Goal: Information Seeking & Learning: Learn about a topic

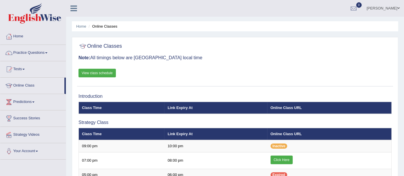
click at [359, 60] on h3 "Note: All timings below are Melbourne local time" at bounding box center [235, 57] width 313 height 5
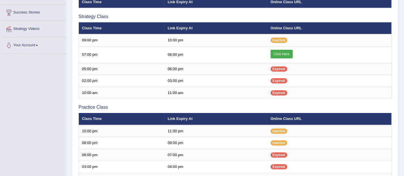
scroll to position [96, 0]
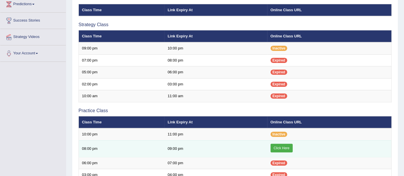
click at [281, 147] on link "Click Here" at bounding box center [282, 148] width 22 height 9
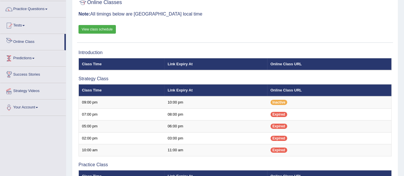
scroll to position [34, 0]
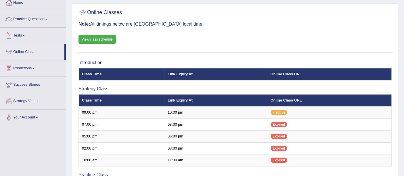
click at [39, 21] on link "Practice Questions" at bounding box center [33, 18] width 66 height 14
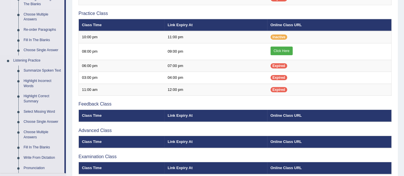
scroll to position [163, 0]
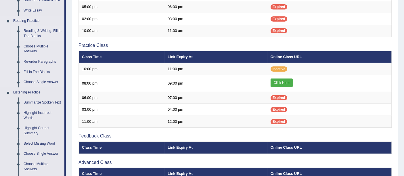
click at [18, 30] on li "Reading & Writing: Fill In The Blanks" at bounding box center [38, 33] width 54 height 15
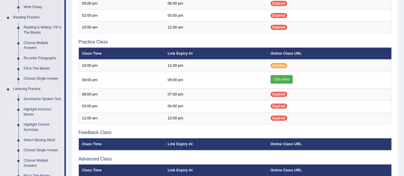
scroll to position [130, 0]
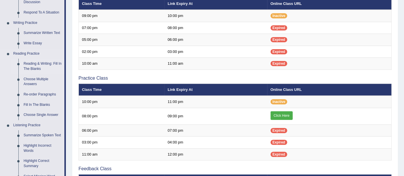
click at [33, 61] on link "Reading & Writing: Fill In The Blanks" at bounding box center [42, 66] width 43 height 15
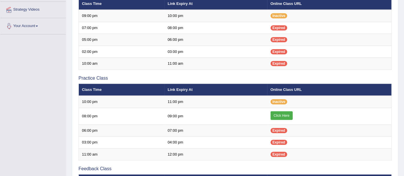
scroll to position [148, 0]
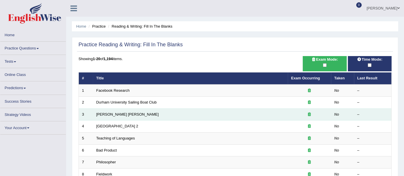
click at [120, 113] on td "Mona Lisa" at bounding box center [190, 114] width 195 height 12
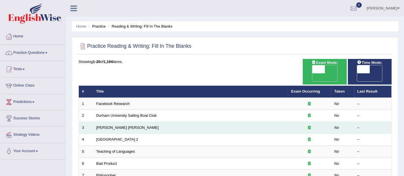
click at [120, 122] on td "Mona Lisa" at bounding box center [190, 128] width 195 height 12
click at [108, 125] on link "Mona Lisa" at bounding box center [127, 127] width 62 height 4
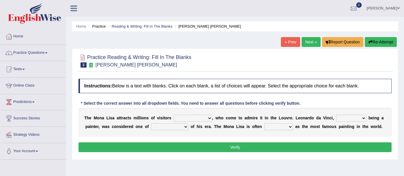
click at [208, 118] on select "around the year the all year all year round per year" at bounding box center [193, 118] width 39 height 7
click at [208, 115] on select "around the year the all year all year round per year" at bounding box center [193, 118] width 39 height 7
click at [198, 115] on select "around the year the all year all year round per year" at bounding box center [193, 118] width 39 height 7
click at [363, 117] on select "rather than as much as as well as as long as" at bounding box center [351, 118] width 30 height 7
select select "as well as"
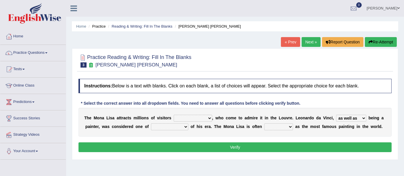
click at [336, 115] on select "rather than as much as as well as as long as" at bounding box center [351, 118] width 30 height 7
click at [187, 126] on select "better artists artist the better artist the best artists" at bounding box center [169, 126] width 37 height 7
select select "the best artists"
click at [151, 123] on select "better artists artist the better artist the best artists" at bounding box center [169, 126] width 37 height 7
click at [290, 125] on select "classified suggested predicted described" at bounding box center [278, 126] width 29 height 7
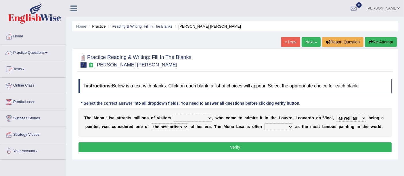
select select "described"
click at [264, 123] on select "classified suggested predicted described" at bounding box center [278, 126] width 29 height 7
click at [192, 117] on select "around the year the all year all year round per year" at bounding box center [193, 118] width 39 height 7
click at [232, 163] on div "Home Practice Reading & Writing: Fill In The Blanks Mona Lisa « Prev Next » Rep…" at bounding box center [235, 144] width 338 height 288
click at [205, 115] on select "around the year the all year all year round per year" at bounding box center [193, 118] width 39 height 7
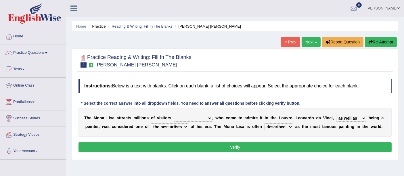
select select "per year"
click at [174, 115] on select "around the year the all year all year round per year" at bounding box center [193, 118] width 39 height 7
click at [208, 142] on button "Verify" at bounding box center [235, 147] width 313 height 10
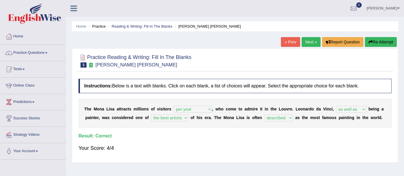
click at [303, 43] on link "Next »" at bounding box center [311, 42] width 19 height 10
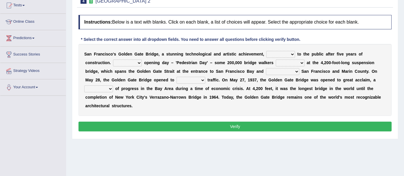
click at [291, 52] on select "opens closes appears equals" at bounding box center [280, 54] width 29 height 7
click at [139, 61] on select "On During Since When" at bounding box center [127, 63] width 29 height 7
select select "On"
click at [113, 60] on select "On During Since When" at bounding box center [127, 63] width 29 height 7
click at [283, 63] on select "stationed looked marveled laughed" at bounding box center [290, 63] width 29 height 7
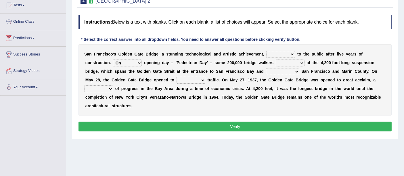
select select "marveled"
click at [276, 60] on select "stationed looked marveled laughed" at bounding box center [290, 63] width 29 height 7
click at [289, 70] on select "separates connects channels differentiates" at bounding box center [282, 71] width 33 height 7
select select "connects"
click at [266, 68] on select "separates connects channels differentiates" at bounding box center [282, 71] width 33 height 7
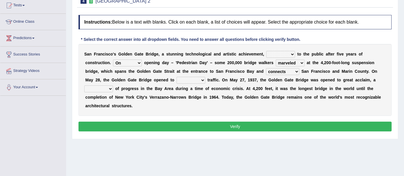
click at [203, 79] on select "aquatic vehicular airborne watertight" at bounding box center [191, 80] width 29 height 7
select select "vehicular"
click at [177, 77] on select "aquatic vehicular airborne watertight" at bounding box center [191, 80] width 29 height 7
click at [106, 87] on select "denial symbol technique yield" at bounding box center [98, 88] width 29 height 7
click at [84, 85] on select "denial symbol technique yield" at bounding box center [98, 88] width 29 height 7
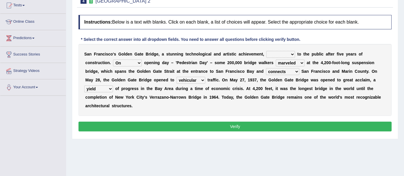
click at [288, 54] on select "opens closes appears equals" at bounding box center [280, 54] width 29 height 7
click at [105, 89] on select "denial symbol technique yield" at bounding box center [98, 88] width 29 height 7
select select "symbol"
click at [84, 85] on select "denial symbol technique yield" at bounding box center [98, 88] width 29 height 7
click at [278, 52] on select "opens closes appears equals" at bounding box center [280, 54] width 29 height 7
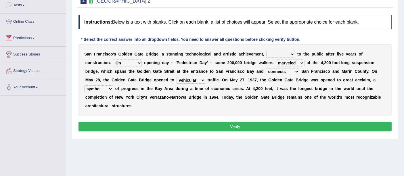
select select "opens"
click at [266, 51] on select "opens closes appears equals" at bounding box center [280, 54] width 29 height 7
click at [251, 126] on button "Verify" at bounding box center [235, 127] width 313 height 10
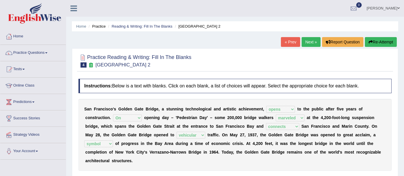
click at [308, 45] on link "Next »" at bounding box center [311, 42] width 19 height 10
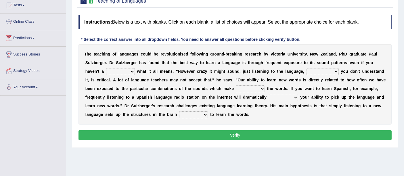
click at [117, 71] on select "dew claw clue due" at bounding box center [120, 71] width 29 height 7
select select "clue"
click at [106, 68] on select "dew claw clue due" at bounding box center [120, 71] width 29 height 7
click at [319, 69] on select "but also all together even though if so" at bounding box center [323, 71] width 32 height 7
click at [127, 73] on select "dew claw clue due" at bounding box center [120, 71] width 29 height 7
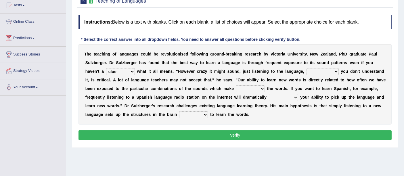
click at [331, 72] on select "but also all together even though if so" at bounding box center [323, 71] width 32 height 7
select select "even though"
click at [307, 68] on select "but also all together even though if so" at bounding box center [323, 71] width 32 height 7
click at [240, 87] on select "down up of on" at bounding box center [250, 88] width 29 height 7
select select "of"
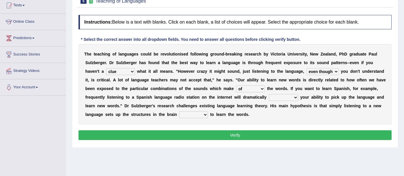
click at [236, 85] on select "down up of on" at bounding box center [250, 88] width 29 height 7
click at [274, 99] on select "evaluate exaggerate describe boost" at bounding box center [283, 97] width 29 height 7
select select "boost"
click at [269, 94] on select "evaluate exaggerate describe boost" at bounding box center [283, 97] width 29 height 7
click at [199, 114] on select "requiring required directed to require" at bounding box center [193, 114] width 29 height 7
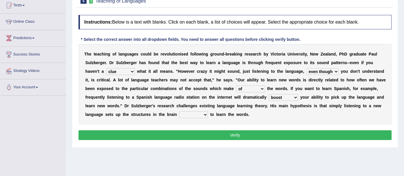
select select "required"
click at [179, 111] on select "requiring required directed to require" at bounding box center [193, 114] width 29 height 7
click at [241, 131] on button "Verify" at bounding box center [235, 135] width 313 height 10
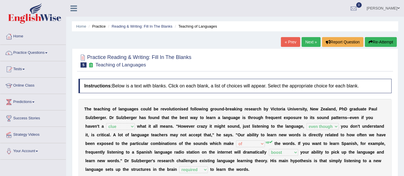
click at [308, 42] on link "Next »" at bounding box center [311, 42] width 19 height 10
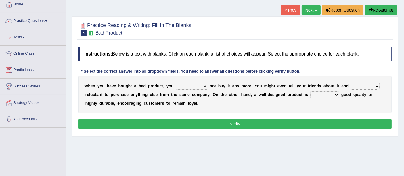
click at [193, 85] on select "would have should have should" at bounding box center [192, 86] width 32 height 7
select select "would"
click at [176, 83] on select "would have should have should" at bounding box center [192, 86] width 32 height 7
click at [360, 85] on select "is are be being" at bounding box center [365, 86] width 29 height 7
select select "being"
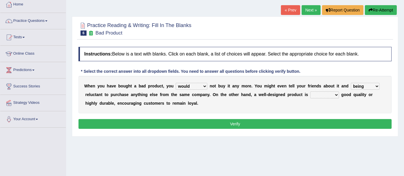
click at [351, 83] on select "is are be being" at bounding box center [365, 86] width 29 height 7
click at [317, 94] on select "both also neither either" at bounding box center [324, 94] width 29 height 7
select select "either"
click at [310, 91] on select "both also neither either" at bounding box center [324, 94] width 29 height 7
click at [323, 92] on select "both also neither either" at bounding box center [324, 94] width 29 height 7
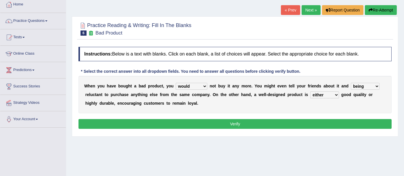
click at [359, 85] on select "is are be being" at bounding box center [365, 86] width 29 height 7
select select "be"
click at [351, 83] on select "is are be being" at bounding box center [365, 86] width 29 height 7
click at [322, 93] on select "both also neither either" at bounding box center [324, 94] width 29 height 7
select select "both"
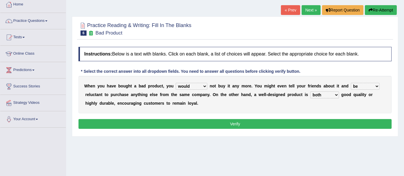
click at [310, 91] on select "both also neither either" at bounding box center [324, 94] width 29 height 7
click at [222, 124] on button "Verify" at bounding box center [235, 124] width 313 height 10
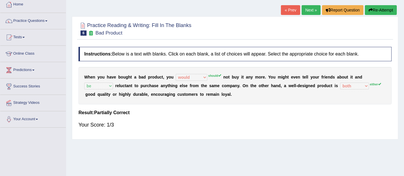
click at [308, 7] on link "Next »" at bounding box center [311, 10] width 19 height 10
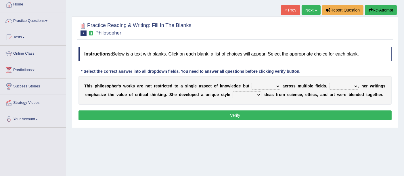
click at [264, 85] on select "constrain contain assemble extend" at bounding box center [266, 86] width 29 height 7
select select "extend"
click at [252, 83] on select "constrain contain assemble extend" at bounding box center [266, 86] width 29 height 7
click at [344, 83] on select "Rather So Moreover Likely" at bounding box center [344, 86] width 29 height 7
select select "Moreover"
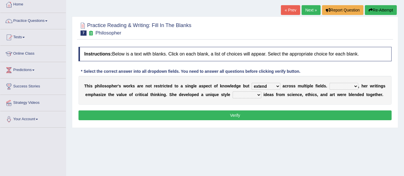
click at [330, 83] on select "Rather So Moreover Likely" at bounding box center [344, 86] width 29 height 7
click at [240, 96] on select "in that that which in which" at bounding box center [247, 94] width 29 height 7
select select "in which"
click at [233, 91] on select "in that that which in which" at bounding box center [247, 94] width 29 height 7
click at [216, 115] on button "Verify" at bounding box center [235, 115] width 313 height 10
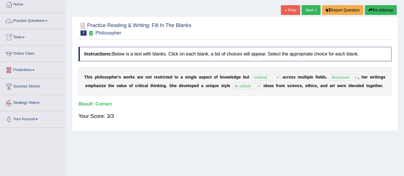
click at [40, 20] on link "Practice Questions" at bounding box center [33, 20] width 66 height 14
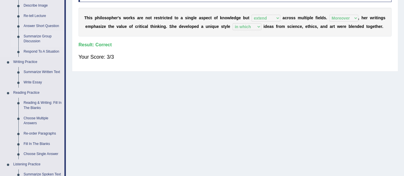
scroll to position [128, 0]
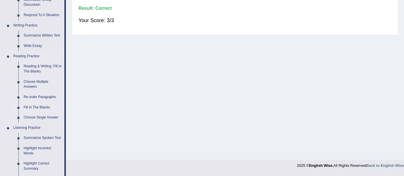
click at [26, 104] on link "Fill In The Blanks" at bounding box center [42, 107] width 43 height 10
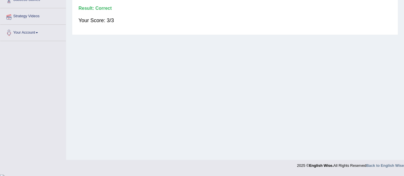
scroll to position [85, 0]
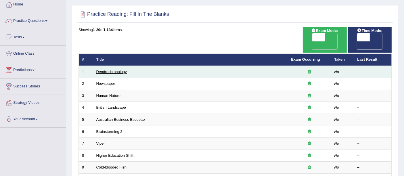
click at [110, 70] on link "Dendrochronology" at bounding box center [111, 72] width 30 height 4
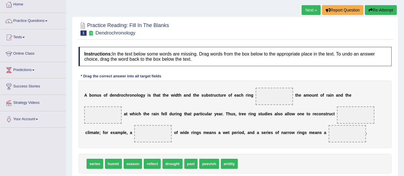
scroll to position [64, 0]
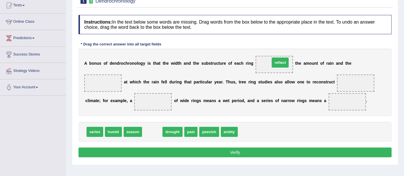
drag, startPoint x: 151, startPoint y: 130, endPoint x: 279, endPoint y: 61, distance: 145.1
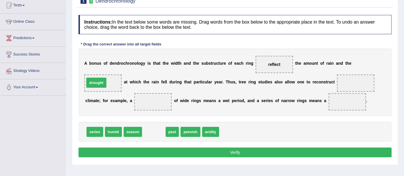
drag, startPoint x: 157, startPoint y: 132, endPoint x: 99, endPoint y: 83, distance: 75.7
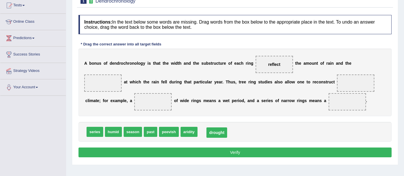
drag, startPoint x: 106, startPoint y: 83, endPoint x: 220, endPoint y: 133, distance: 124.1
drag, startPoint x: 91, startPoint y: 131, endPoint x: 100, endPoint y: 83, distance: 48.8
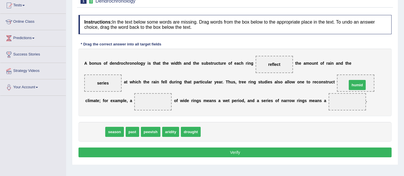
drag, startPoint x: 94, startPoint y: 131, endPoint x: 356, endPoint y: 84, distance: 266.2
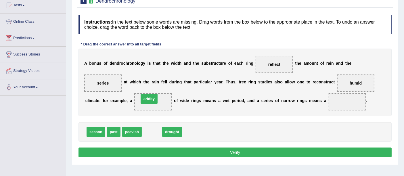
drag, startPoint x: 153, startPoint y: 131, endPoint x: 150, endPoint y: 98, distance: 33.2
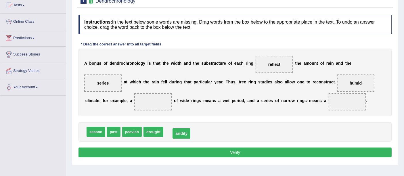
drag, startPoint x: 154, startPoint y: 100, endPoint x: 182, endPoint y: 131, distance: 42.6
click at [158, 129] on span "drought" at bounding box center [154, 132] width 20 height 10
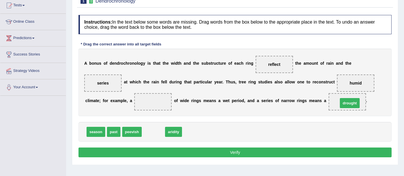
drag, startPoint x: 158, startPoint y: 129, endPoint x: 354, endPoint y: 100, distance: 198.6
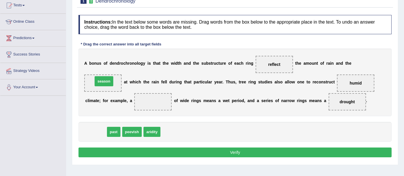
drag, startPoint x: 96, startPoint y: 133, endPoint x: 104, endPoint y: 82, distance: 51.0
drag, startPoint x: 92, startPoint y: 131, endPoint x: 354, endPoint y: 83, distance: 267.1
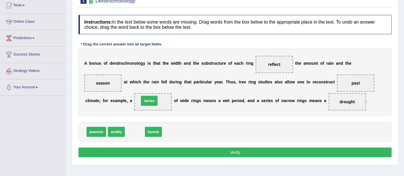
drag, startPoint x: 136, startPoint y: 131, endPoint x: 150, endPoint y: 100, distance: 34.2
click at [195, 148] on button "Verify" at bounding box center [235, 153] width 313 height 10
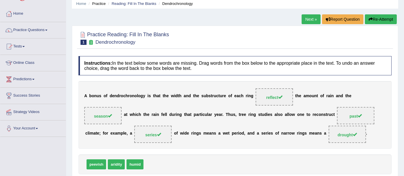
scroll to position [0, 0]
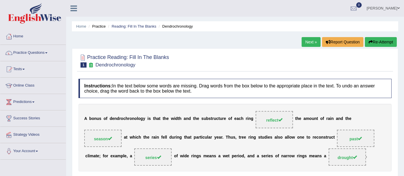
click at [306, 39] on link "Next »" at bounding box center [311, 42] width 19 height 10
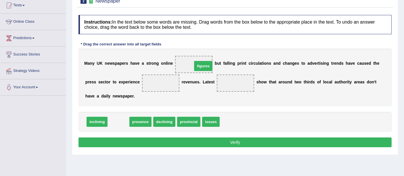
drag, startPoint x: 120, startPoint y: 119, endPoint x: 205, endPoint y: 63, distance: 101.6
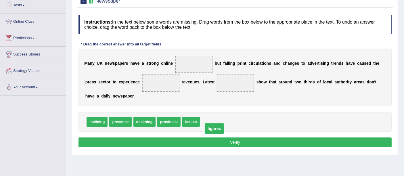
drag, startPoint x: 190, startPoint y: 63, endPoint x: 211, endPoint y: 121, distance: 62.2
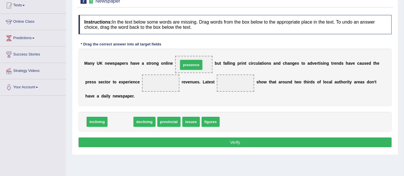
drag, startPoint x: 115, startPoint y: 120, endPoint x: 187, endPoint y: 62, distance: 93.3
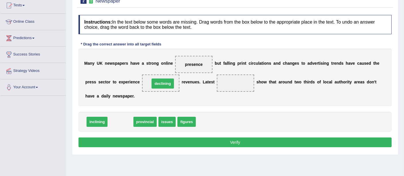
drag, startPoint x: 121, startPoint y: 121, endPoint x: 164, endPoint y: 83, distance: 57.0
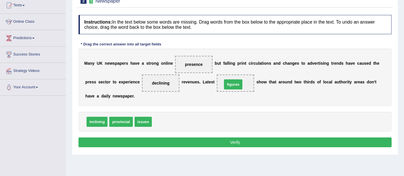
drag, startPoint x: 166, startPoint y: 121, endPoint x: 237, endPoint y: 83, distance: 80.1
click at [223, 140] on button "Verify" at bounding box center [235, 143] width 313 height 10
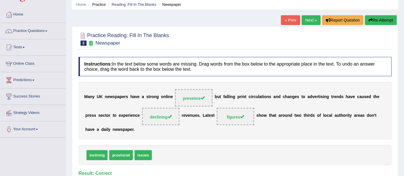
scroll to position [32, 0]
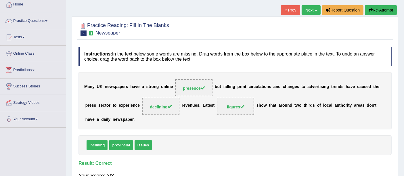
click at [308, 7] on link "Next »" at bounding box center [311, 10] width 19 height 10
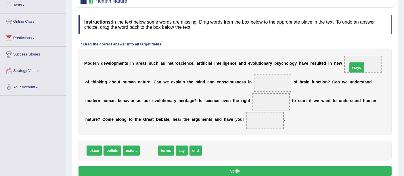
drag, startPoint x: 149, startPoint y: 150, endPoint x: 357, endPoint y: 67, distance: 223.8
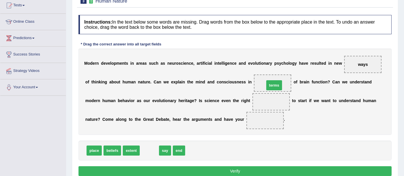
drag, startPoint x: 152, startPoint y: 149, endPoint x: 277, endPoint y: 83, distance: 140.9
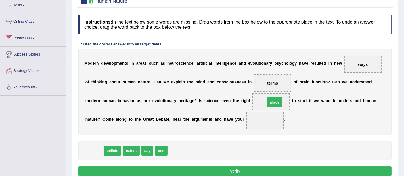
drag, startPoint x: 89, startPoint y: 150, endPoint x: 270, endPoint y: 102, distance: 187.0
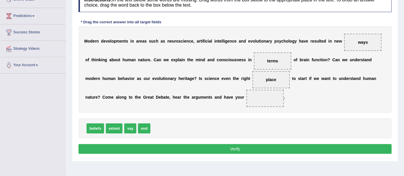
scroll to position [96, 0]
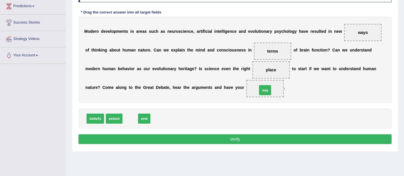
drag, startPoint x: 134, startPoint y: 117, endPoint x: 269, endPoint y: 88, distance: 137.9
click at [192, 138] on button "Verify" at bounding box center [235, 139] width 313 height 10
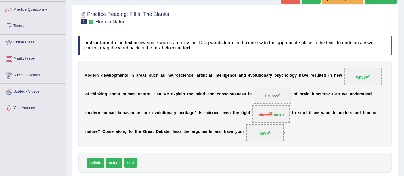
scroll to position [32, 0]
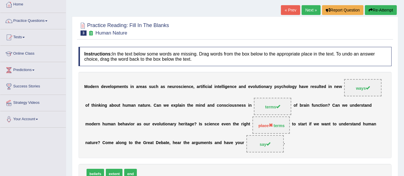
click at [308, 7] on link "Next »" at bounding box center [311, 10] width 19 height 10
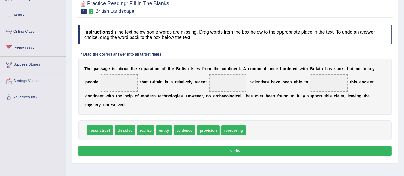
scroll to position [64, 0]
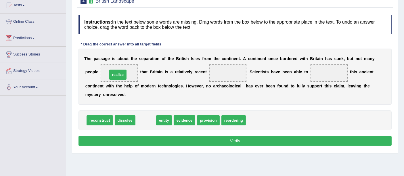
drag, startPoint x: 142, startPoint y: 121, endPoint x: 114, endPoint y: 76, distance: 53.6
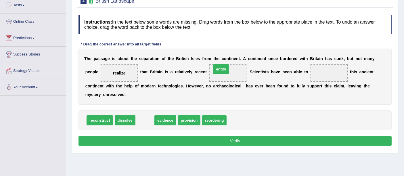
drag, startPoint x: 144, startPoint y: 117, endPoint x: 220, endPoint y: 66, distance: 91.9
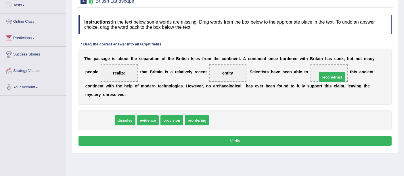
drag, startPoint x: 99, startPoint y: 119, endPoint x: 332, endPoint y: 76, distance: 236.7
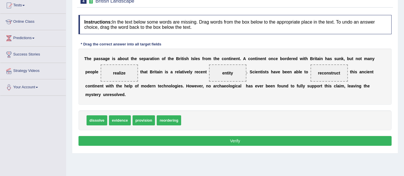
click at [248, 140] on button "Verify" at bounding box center [235, 141] width 313 height 10
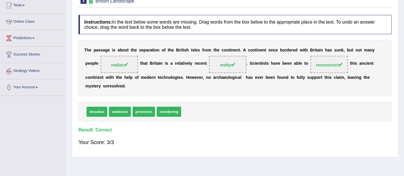
scroll to position [0, 0]
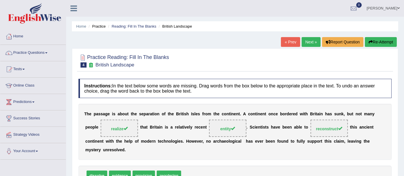
click at [308, 43] on link "Next »" at bounding box center [311, 42] width 19 height 10
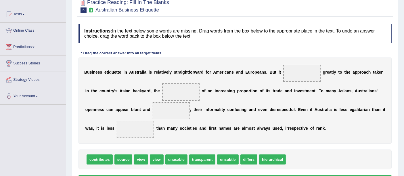
scroll to position [64, 0]
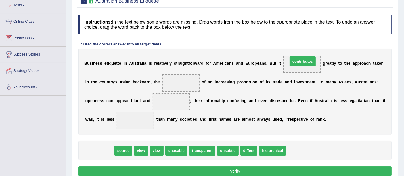
drag, startPoint x: 102, startPoint y: 151, endPoint x: 305, endPoint y: 61, distance: 221.8
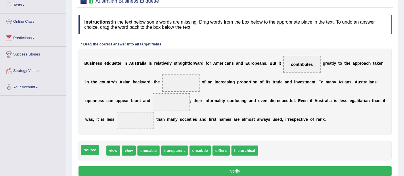
drag, startPoint x: 87, startPoint y: 150, endPoint x: 82, endPoint y: 150, distance: 5.5
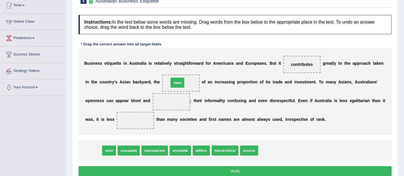
drag, startPoint x: 94, startPoint y: 148, endPoint x: 179, endPoint y: 80, distance: 108.7
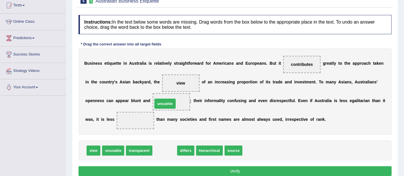
drag, startPoint x: 161, startPoint y: 149, endPoint x: 161, endPoint y: 102, distance: 46.9
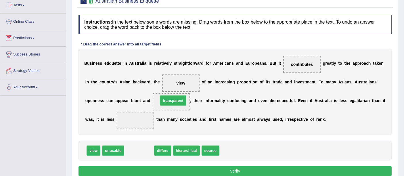
drag, startPoint x: 140, startPoint y: 150, endPoint x: 174, endPoint y: 100, distance: 60.7
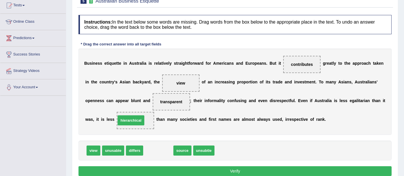
drag, startPoint x: 160, startPoint y: 149, endPoint x: 133, endPoint y: 119, distance: 41.1
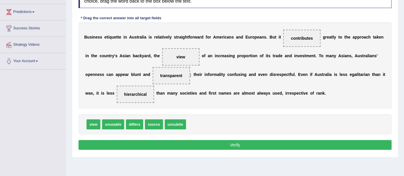
scroll to position [96, 0]
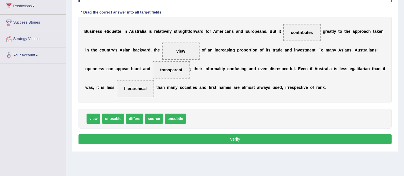
click at [253, 136] on button "Verify" at bounding box center [235, 139] width 313 height 10
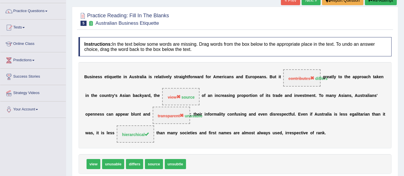
scroll to position [32, 0]
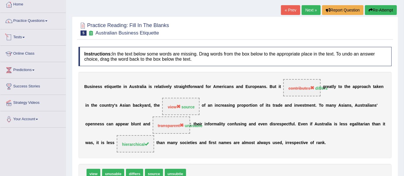
click at [35, 24] on link "Practice Questions" at bounding box center [33, 20] width 66 height 14
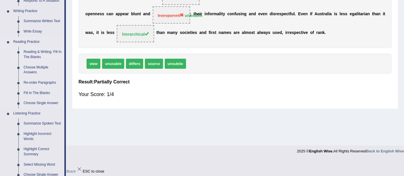
scroll to position [160, 0]
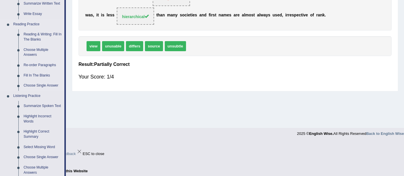
click at [33, 64] on link "Re-order Paragraphs" at bounding box center [42, 65] width 43 height 10
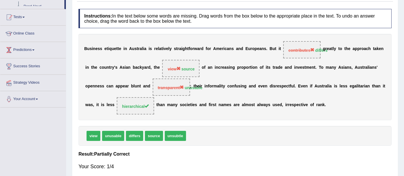
scroll to position [74, 0]
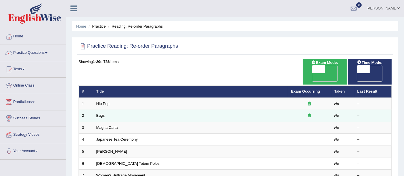
scroll to position [32, 0]
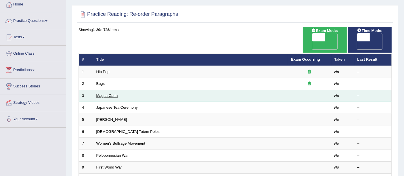
click at [104, 94] on link "Magna Carta" at bounding box center [107, 96] width 22 height 4
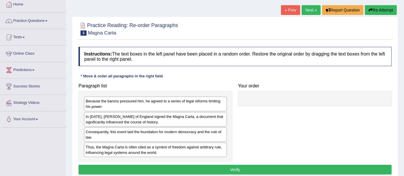
scroll to position [64, 0]
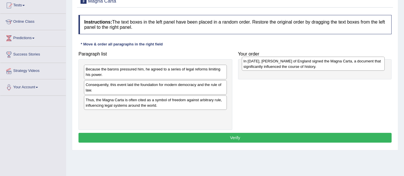
drag, startPoint x: 101, startPoint y: 87, endPoint x: 258, endPoint y: 63, distance: 159.1
click at [258, 63] on div "In 1215, King John of England signed the Magna Carta, a document that significa…" at bounding box center [313, 64] width 143 height 14
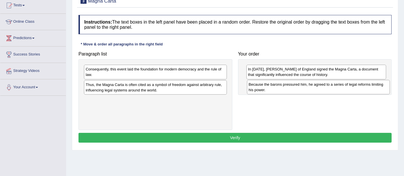
drag, startPoint x: 98, startPoint y: 70, endPoint x: 261, endPoint y: 86, distance: 163.9
click at [261, 86] on div "Because the barons pressured him, he agreed to a series of legal reforms limiti…" at bounding box center [318, 87] width 143 height 14
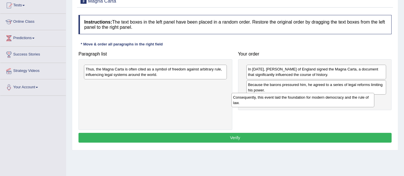
drag, startPoint x: 101, startPoint y: 70, endPoint x: 248, endPoint y: 99, distance: 150.3
click at [248, 99] on div "Consequently, this event laid the foundation for modern democracy and the rule …" at bounding box center [303, 100] width 143 height 14
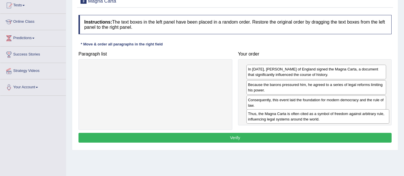
drag, startPoint x: 98, startPoint y: 73, endPoint x: 260, endPoint y: 118, distance: 168.3
click at [260, 118] on div "Thus, the Magna Carta is often cited as a symbol of freedom against arbitrary r…" at bounding box center [318, 116] width 143 height 14
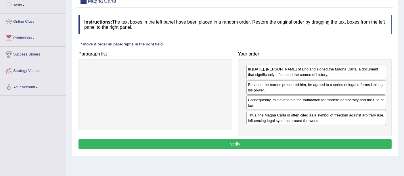
click at [240, 141] on button "Verify" at bounding box center [235, 144] width 313 height 10
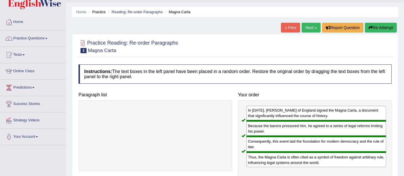
scroll to position [0, 0]
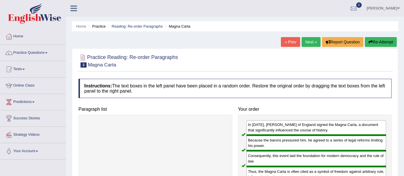
click at [310, 43] on link "Next »" at bounding box center [311, 42] width 19 height 10
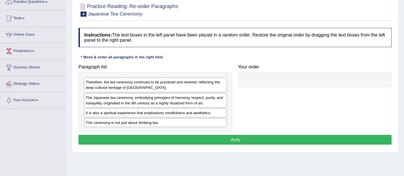
scroll to position [64, 0]
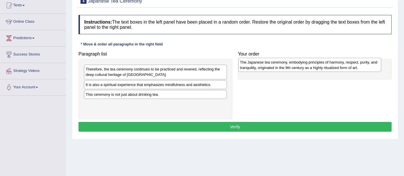
drag, startPoint x: 118, startPoint y: 84, endPoint x: 273, endPoint y: 62, distance: 156.1
click at [273, 62] on div "The Japanese tea ceremony, embodying principles of harmony, respect, purity, an…" at bounding box center [310, 65] width 143 height 14
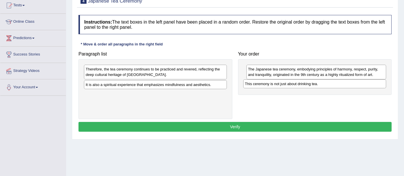
drag, startPoint x: 121, startPoint y: 96, endPoint x: 281, endPoint y: 87, distance: 159.7
click at [281, 87] on div "This ceremony is not just about drinking tea." at bounding box center [314, 83] width 143 height 9
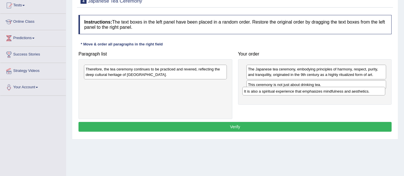
drag, startPoint x: 169, startPoint y: 86, endPoint x: 332, endPoint y: 95, distance: 162.8
click at [332, 95] on div "It is also a spiritual experience that emphasizes mindfulness and aesthetics." at bounding box center [314, 91] width 143 height 9
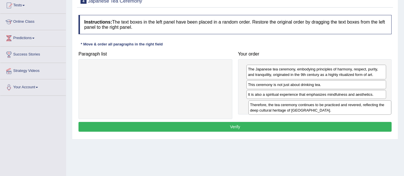
drag, startPoint x: 125, startPoint y: 71, endPoint x: 289, endPoint y: 107, distance: 168.5
click at [289, 107] on div "Therefore, the tea ceremony continues to be practiced and revered, reflecting t…" at bounding box center [320, 107] width 143 height 14
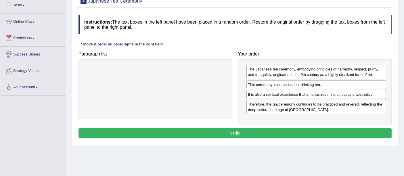
click at [239, 129] on button "Verify" at bounding box center [235, 133] width 313 height 10
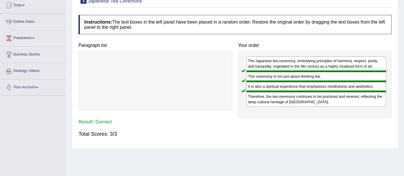
scroll to position [32, 0]
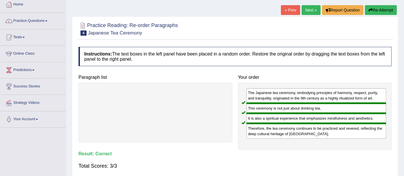
click at [310, 14] on link "Next »" at bounding box center [311, 10] width 19 height 10
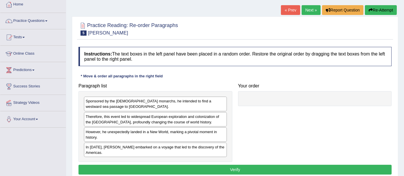
scroll to position [64, 0]
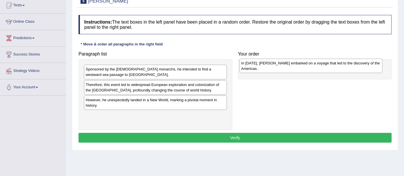
drag, startPoint x: 121, startPoint y: 116, endPoint x: 277, endPoint y: 65, distance: 163.9
click at [277, 65] on div "In 1492, Christopher Columbus embarked on a voyage that led to the discovery of…" at bounding box center [311, 66] width 143 height 14
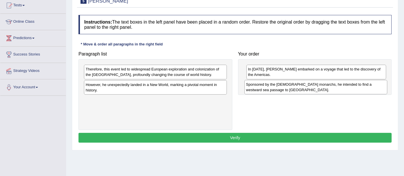
drag, startPoint x: 134, startPoint y: 71, endPoint x: 295, endPoint y: 86, distance: 161.2
click at [295, 86] on div "Sponsored by the Spanish monarchs, he intended to find a westward sea passage t…" at bounding box center [316, 87] width 143 height 14
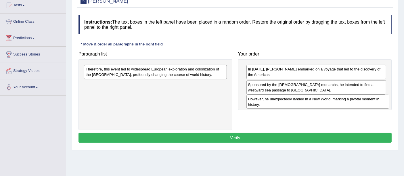
drag, startPoint x: 151, startPoint y: 90, endPoint x: 314, endPoint y: 105, distance: 163.3
click at [314, 105] on div "However, he unexpectedly landed in a New World, marking a pivotal moment in his…" at bounding box center [318, 102] width 143 height 14
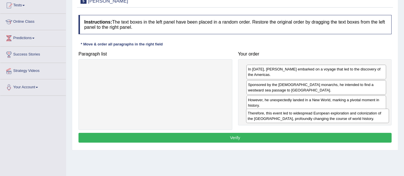
drag, startPoint x: 150, startPoint y: 75, endPoint x: 312, endPoint y: 118, distance: 167.6
click at [312, 118] on div "Therefore, this event led to widespread European exploration and colonization o…" at bounding box center [317, 116] width 143 height 14
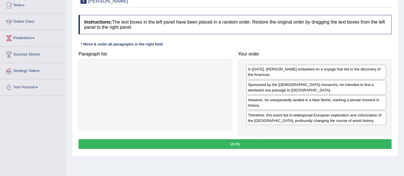
click at [249, 142] on button "Verify" at bounding box center [235, 144] width 313 height 10
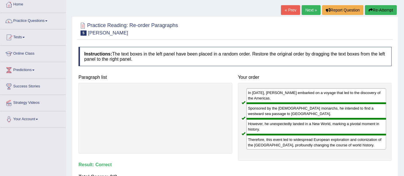
scroll to position [0, 0]
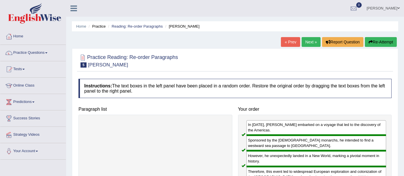
click at [306, 41] on link "Next »" at bounding box center [311, 42] width 19 height 10
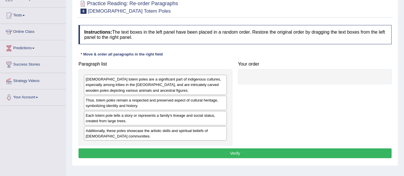
scroll to position [64, 0]
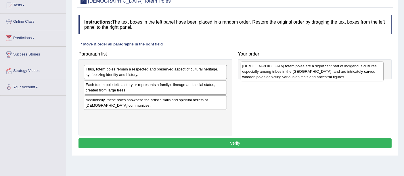
drag, startPoint x: 133, startPoint y: 77, endPoint x: 290, endPoint y: 73, distance: 156.8
click at [290, 73] on div "Native American totem poles are a significant part of indigenous cultures, espe…" at bounding box center [312, 72] width 143 height 20
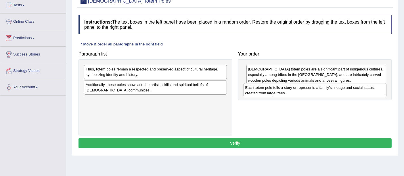
drag, startPoint x: 123, startPoint y: 87, endPoint x: 283, endPoint y: 90, distance: 159.7
click at [283, 90] on div "Each totem pole tells a story or represents a family's lineage and social statu…" at bounding box center [315, 90] width 143 height 14
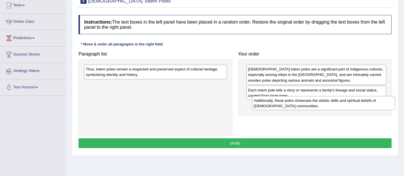
drag, startPoint x: 141, startPoint y: 90, endPoint x: 309, endPoint y: 106, distance: 169.1
click at [309, 106] on div "Additionally, these poles showcase the artistic skills and spiritual beliefs of…" at bounding box center [323, 103] width 143 height 14
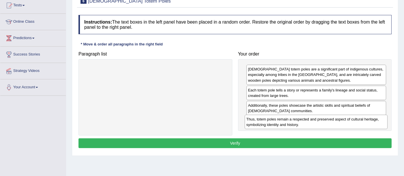
drag, startPoint x: 131, startPoint y: 73, endPoint x: 293, endPoint y: 124, distance: 169.0
click at [293, 124] on div "Thus, totem poles remain a respected and preserved aspect of cultural heritage,…" at bounding box center [316, 122] width 143 height 14
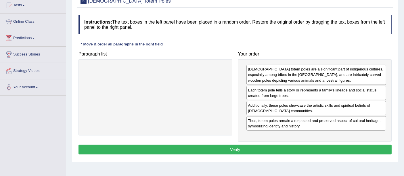
click at [226, 147] on button "Verify" at bounding box center [235, 150] width 313 height 10
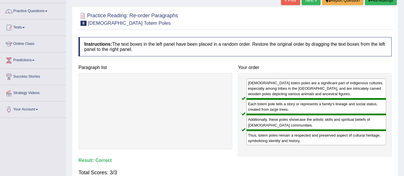
scroll to position [32, 0]
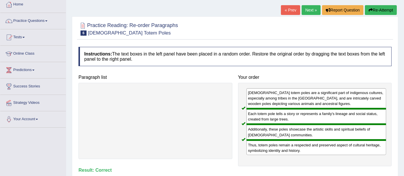
click at [311, 6] on link "Next »" at bounding box center [311, 10] width 19 height 10
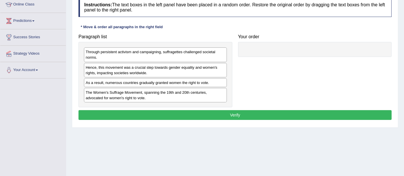
scroll to position [96, 0]
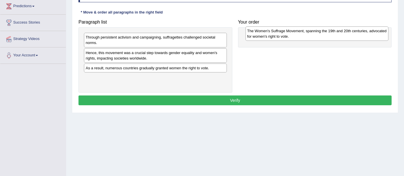
drag, startPoint x: 132, startPoint y: 82, endPoint x: 294, endPoint y: 36, distance: 168.2
click at [294, 36] on div "The Women's Suffrage Movement, spanning the 19th and 20th centuries, advocated …" at bounding box center [317, 33] width 143 height 14
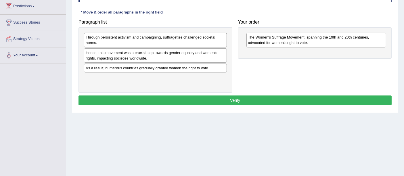
click at [123, 41] on div "Through persistent activism and campaigning, suffragettes challenged societal n…" at bounding box center [155, 40] width 143 height 14
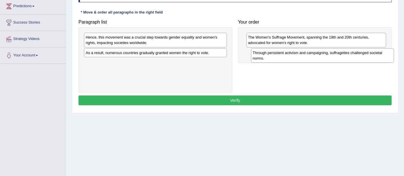
drag, startPoint x: 125, startPoint y: 40, endPoint x: 292, endPoint y: 56, distance: 167.9
click at [292, 56] on div "Through persistent activism and campaigning, suffragettes challenged societal n…" at bounding box center [322, 55] width 143 height 14
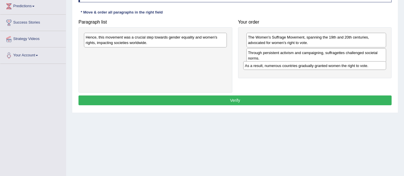
drag, startPoint x: 111, startPoint y: 53, endPoint x: 270, endPoint y: 66, distance: 160.0
click at [270, 66] on div "As a result, numerous countries gradually granted women the right to vote." at bounding box center [314, 65] width 143 height 9
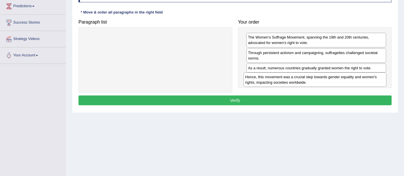
drag, startPoint x: 136, startPoint y: 41, endPoint x: 295, endPoint y: 81, distance: 164.6
click at [295, 81] on div "Hence, this movement was a crucial step towards gender equality and women's rig…" at bounding box center [315, 80] width 143 height 14
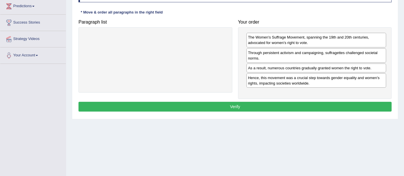
click at [241, 105] on button "Verify" at bounding box center [235, 107] width 313 height 10
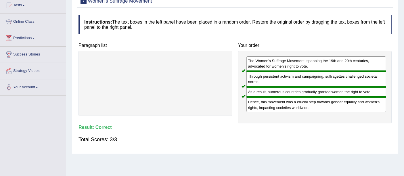
scroll to position [32, 0]
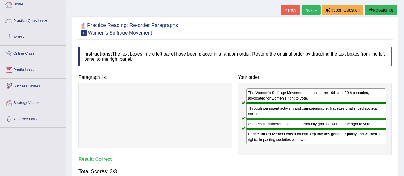
click at [30, 15] on link "Practice Questions" at bounding box center [33, 20] width 66 height 14
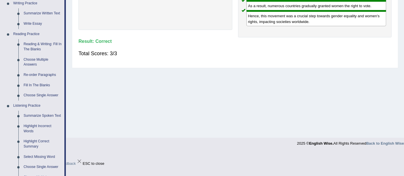
scroll to position [160, 0]
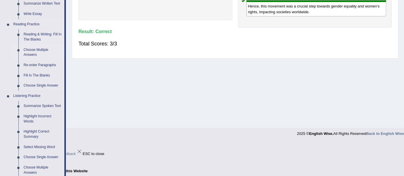
click at [31, 49] on link "Choose Multiple Answers" at bounding box center [42, 52] width 43 height 15
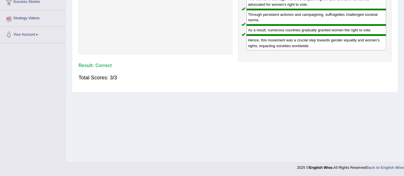
scroll to position [92, 0]
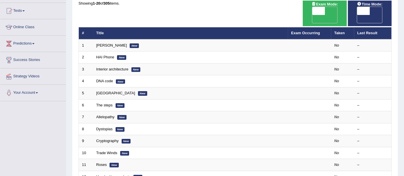
scroll to position [64, 0]
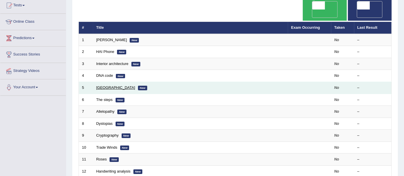
click at [98, 85] on link "[GEOGRAPHIC_DATA]" at bounding box center [115, 87] width 39 height 4
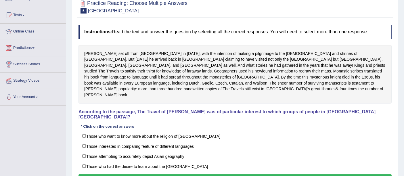
scroll to position [64, 0]
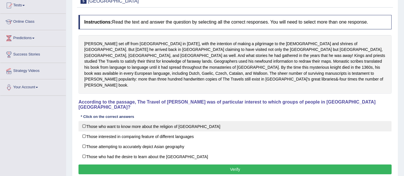
click at [88, 121] on label "Those who want to know more about the religion of [GEOGRAPHIC_DATA]" at bounding box center [235, 126] width 313 height 10
checkbox input "true"
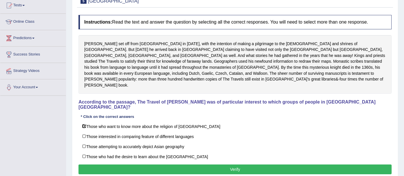
click at [187, 165] on button "Verify" at bounding box center [235, 170] width 313 height 10
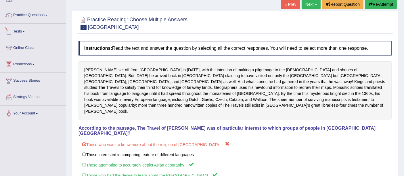
scroll to position [0, 0]
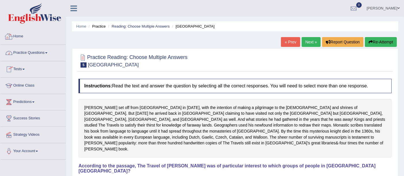
click at [30, 54] on link "Practice Questions" at bounding box center [33, 52] width 66 height 14
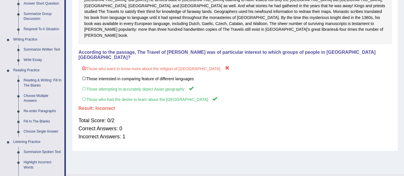
scroll to position [128, 0]
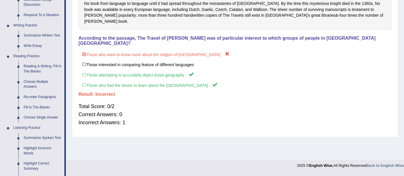
click at [159, 130] on div "Home Practice Reading: Choose Multiple Answers [GEOGRAPHIC_DATA] « Prev Next » …" at bounding box center [235, 16] width 338 height 288
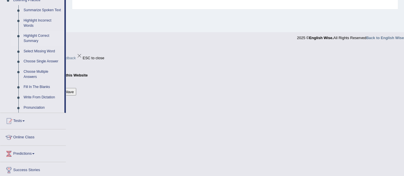
scroll to position [288, 0]
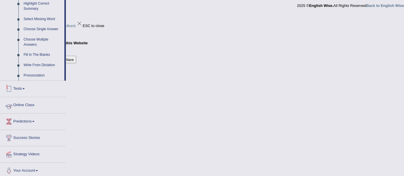
click at [30, 105] on link "Online Class" at bounding box center [33, 104] width 66 height 14
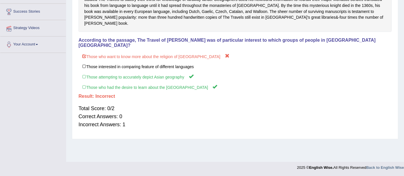
scroll to position [68, 0]
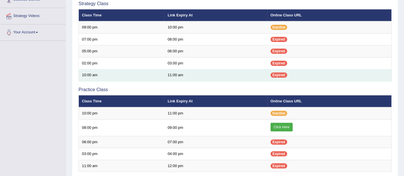
scroll to position [128, 0]
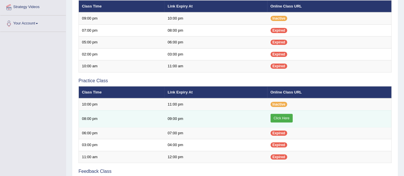
click at [287, 118] on link "Click Here" at bounding box center [282, 118] width 22 height 9
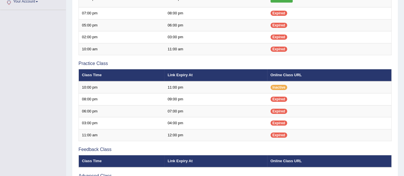
scroll to position [192, 0]
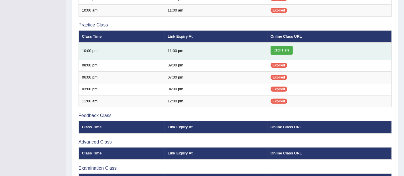
click at [287, 49] on link "Click Here" at bounding box center [282, 50] width 22 height 9
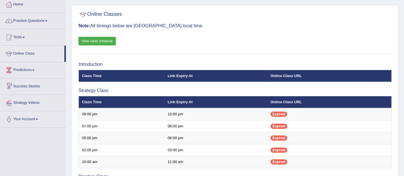
scroll to position [24, 0]
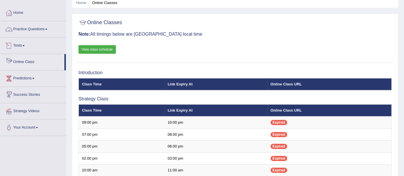
click at [27, 29] on link "Practice Questions" at bounding box center [33, 28] width 66 height 14
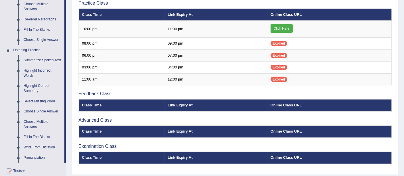
scroll to position [216, 0]
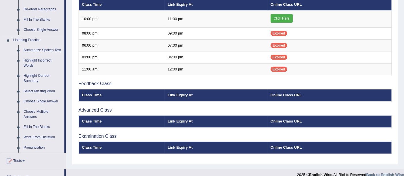
click at [33, 49] on link "Summarize Spoken Text" at bounding box center [42, 50] width 43 height 10
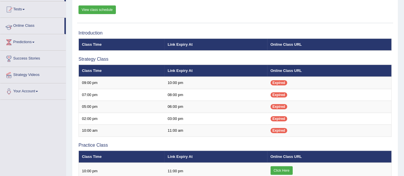
scroll to position [100, 0]
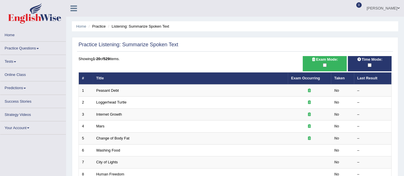
scroll to position [30, 0]
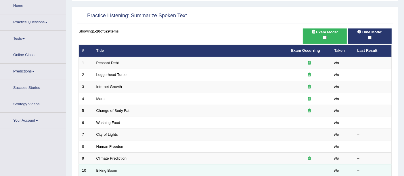
click at [100, 168] on link "Biking Boom" at bounding box center [106, 170] width 21 height 4
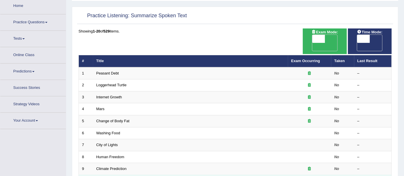
scroll to position [70, 0]
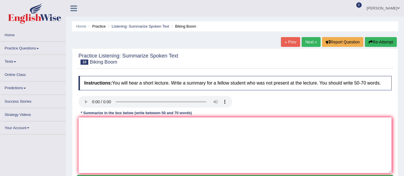
scroll to position [32, 0]
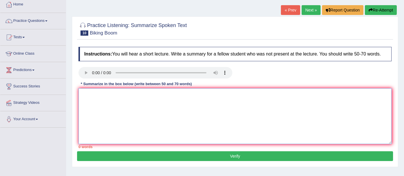
click at [84, 101] on textarea at bounding box center [235, 116] width 313 height 56
click at [117, 99] on textarea at bounding box center [235, 116] width 313 height 56
click at [90, 97] on textarea at bounding box center [235, 116] width 313 height 56
drag, startPoint x: 80, startPoint y: 49, endPoint x: 101, endPoint y: 64, distance: 25.9
click at [96, 59] on div "Home Practice Listening: Summarize Spoken Text Biking Boom « Prev Next » Report…" at bounding box center [235, 112] width 338 height 288
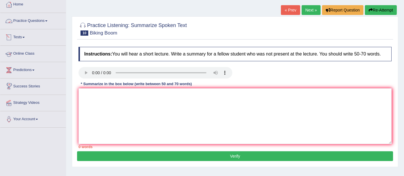
click at [29, 22] on link "Practice Questions" at bounding box center [33, 20] width 66 height 14
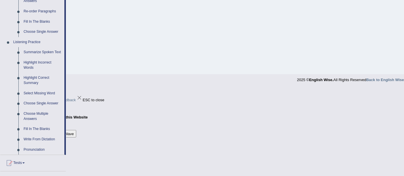
scroll to position [224, 0]
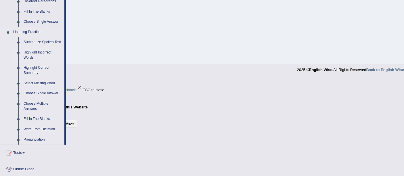
click at [27, 51] on link "Highlight Incorrect Words" at bounding box center [42, 54] width 43 height 15
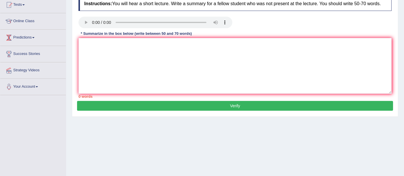
scroll to position [126, 0]
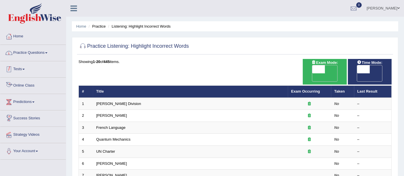
click at [17, 54] on link "Practice Questions" at bounding box center [33, 52] width 66 height 14
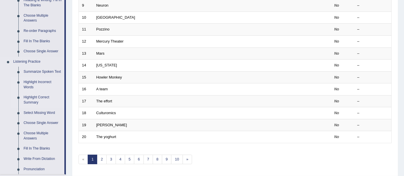
scroll to position [224, 0]
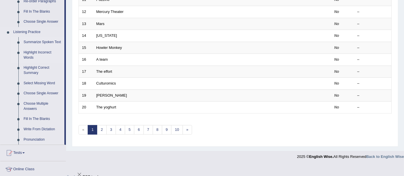
click at [29, 42] on link "Summarize Spoken Text" at bounding box center [42, 42] width 43 height 10
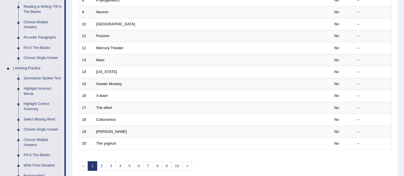
scroll to position [192, 0]
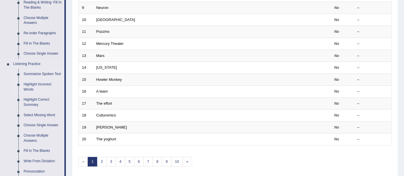
click at [24, 74] on link "Summarize Spoken Text" at bounding box center [42, 74] width 43 height 10
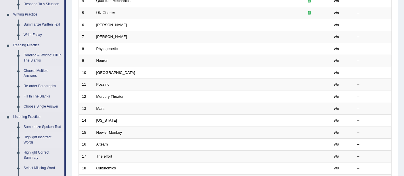
scroll to position [160, 0]
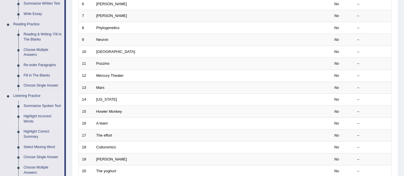
click at [17, 108] on li "Summarize Spoken Text" at bounding box center [38, 106] width 54 height 10
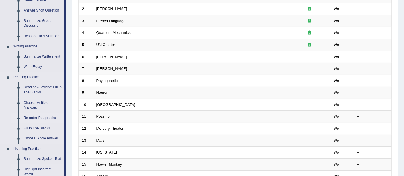
scroll to position [96, 0]
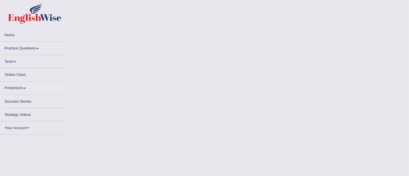
click at [22, 48] on link "Practice Questions" at bounding box center [33, 47] width 66 height 11
click at [25, 47] on link "Practice Questions" at bounding box center [33, 47] width 66 height 11
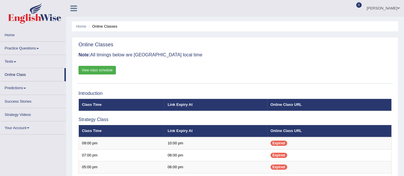
click at [27, 49] on link "Practice Questions" at bounding box center [33, 47] width 66 height 11
click at [18, 47] on link "Practice Questions" at bounding box center [33, 47] width 66 height 11
click at [19, 50] on link "Practice Questions" at bounding box center [33, 47] width 66 height 11
click at [20, 48] on link "Practice Questions" at bounding box center [33, 47] width 66 height 11
click at [24, 45] on link "Practice Questions" at bounding box center [33, 47] width 66 height 11
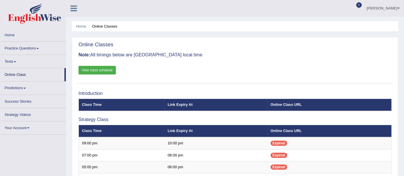
click at [27, 45] on link "Practice Questions" at bounding box center [33, 47] width 66 height 11
click at [12, 47] on link "Practice Questions" at bounding box center [33, 47] width 66 height 11
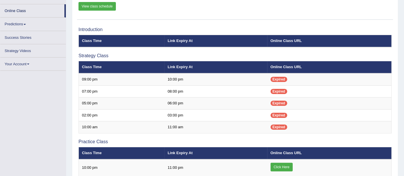
scroll to position [32, 0]
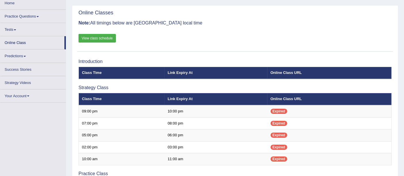
click at [17, 13] on link "Practice Questions" at bounding box center [33, 15] width 66 height 11
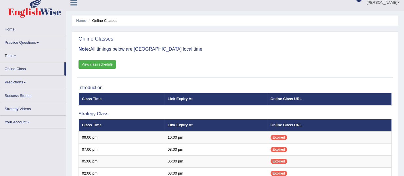
scroll to position [0, 0]
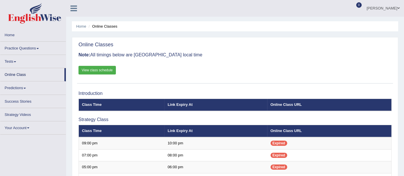
click at [14, 48] on link "Practice Questions" at bounding box center [33, 47] width 66 height 11
click at [20, 43] on link "Practice Questions" at bounding box center [33, 47] width 66 height 11
